Goal: Task Accomplishment & Management: Use online tool/utility

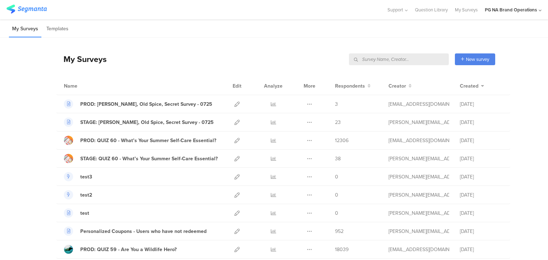
click at [408, 60] on input "text" at bounding box center [399, 59] width 100 height 12
type input "data"
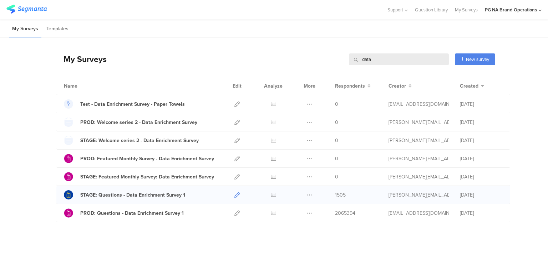
click at [235, 193] on icon at bounding box center [236, 195] width 5 height 5
click at [271, 194] on icon at bounding box center [273, 195] width 5 height 5
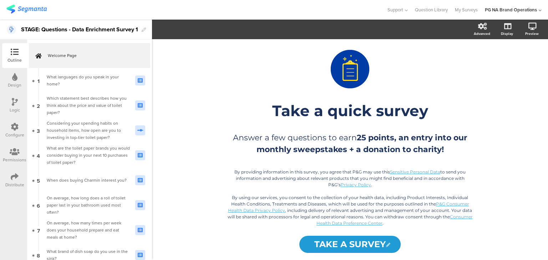
click at [6, 130] on div "Configure" at bounding box center [14, 130] width 25 height 25
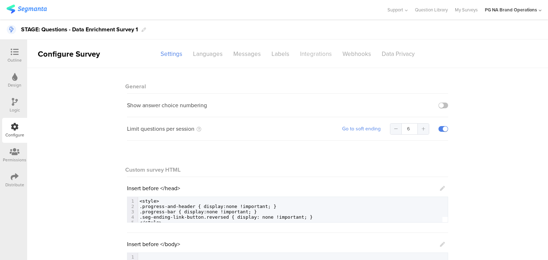
click at [320, 54] on div "Integrations" at bounding box center [316, 54] width 42 height 12
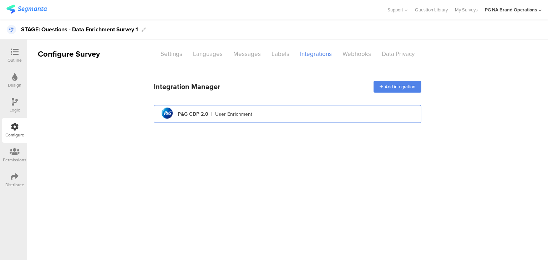
click at [194, 113] on div "P&G CDP 2.0" at bounding box center [193, 114] width 31 height 7
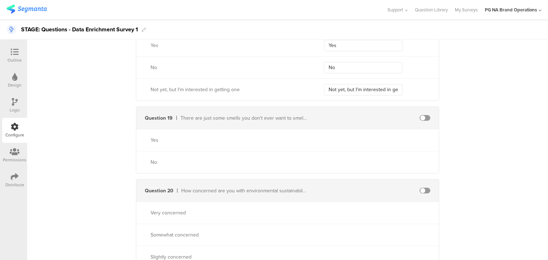
scroll to position [2750, 0]
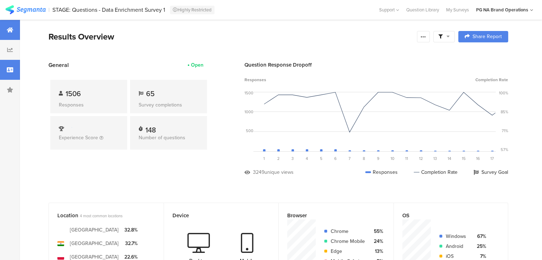
click at [9, 66] on div at bounding box center [10, 70] width 20 height 20
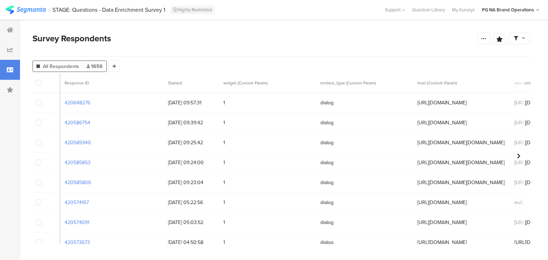
scroll to position [0, 660]
